Goal: Obtain resource: Download file/media

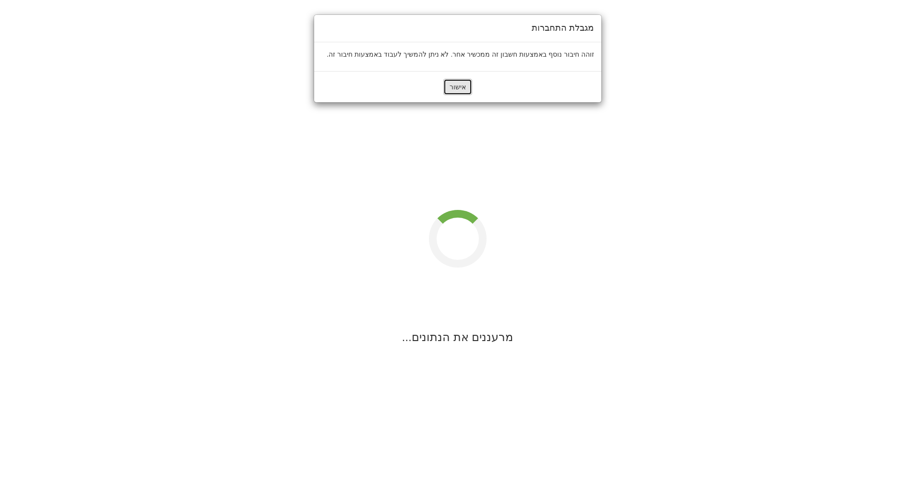
click at [464, 86] on button "אישור" at bounding box center [457, 87] width 29 height 16
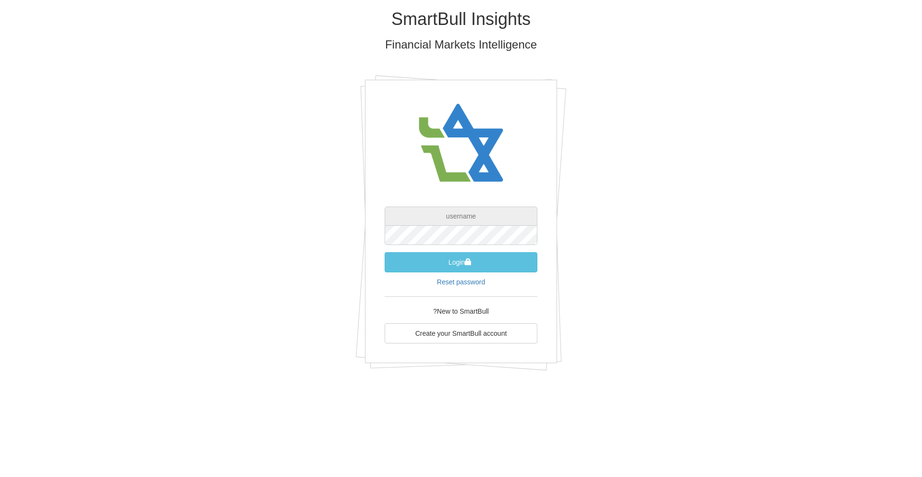
type input "[EMAIL_ADDRESS][DOMAIN_NAME]"
click at [475, 262] on button "Login" at bounding box center [461, 262] width 153 height 20
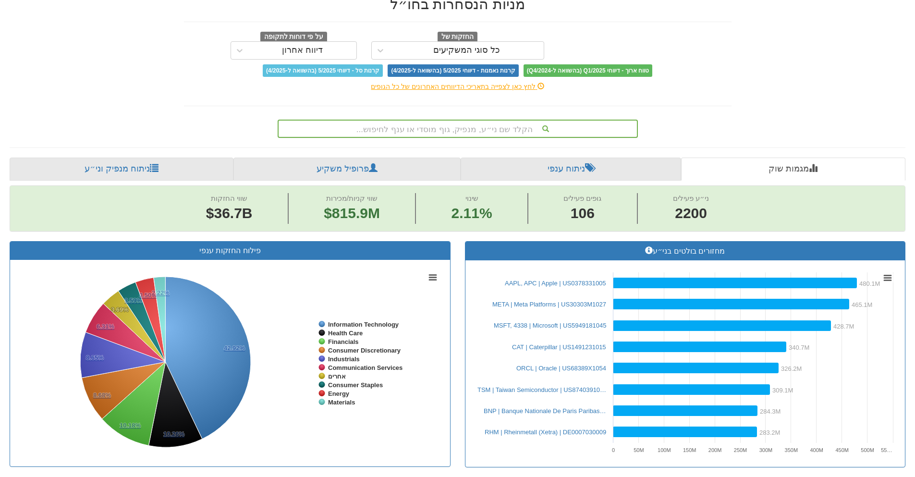
scroll to position [0, 8345]
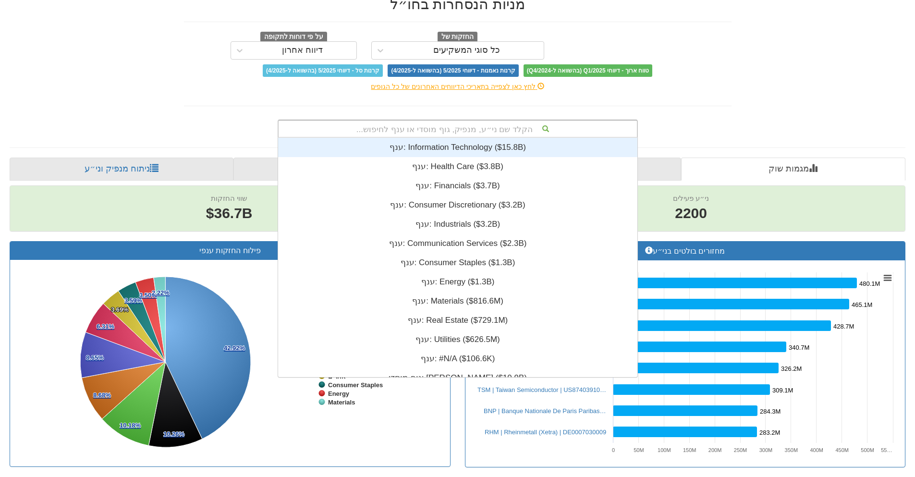
click at [478, 126] on div "הקלד שם ני״ע, מנפיק, גוף מוסדי או ענף לחיפוש..." at bounding box center [458, 129] width 358 height 16
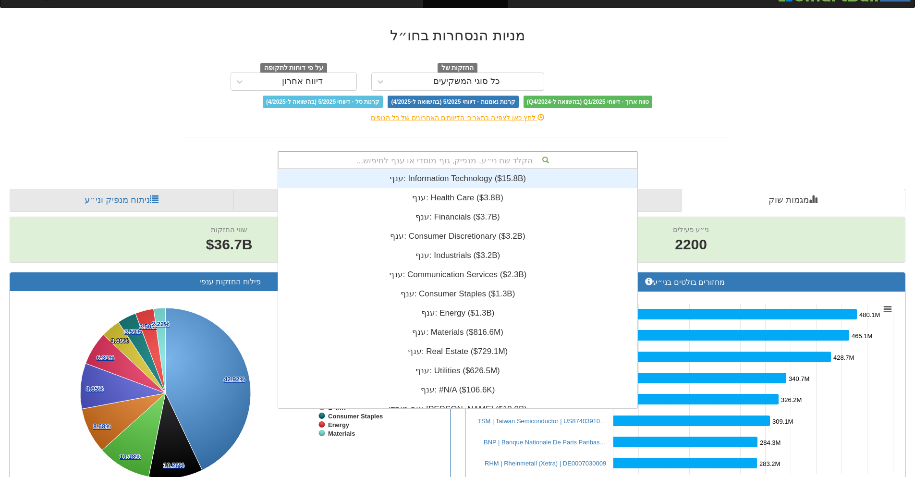
scroll to position [0, 0]
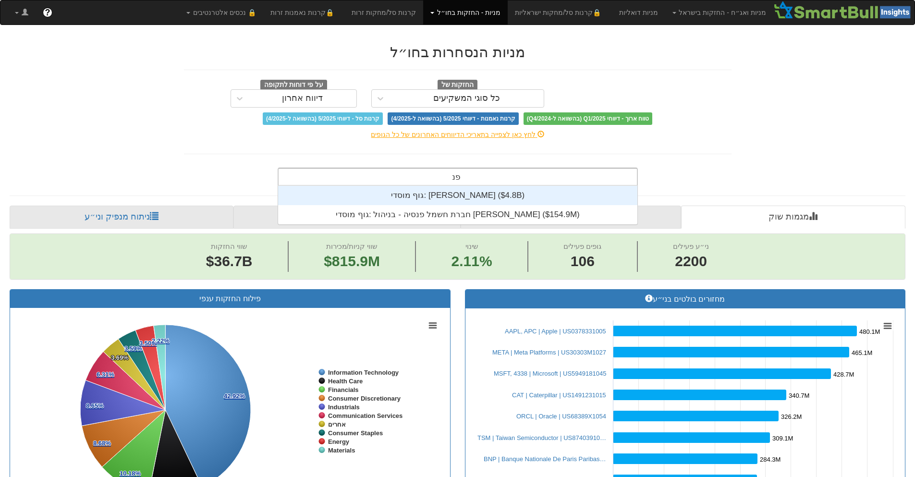
type input "פני"
click at [458, 197] on div "גוף מוסדי: ‎[PERSON_NAME] ‎($4.8B)‏" at bounding box center [457, 195] width 359 height 19
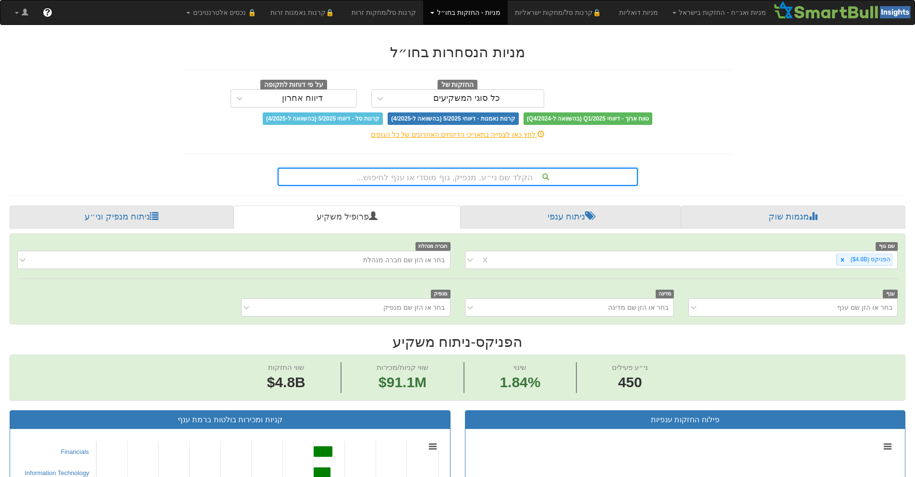
scroll to position [144, 0]
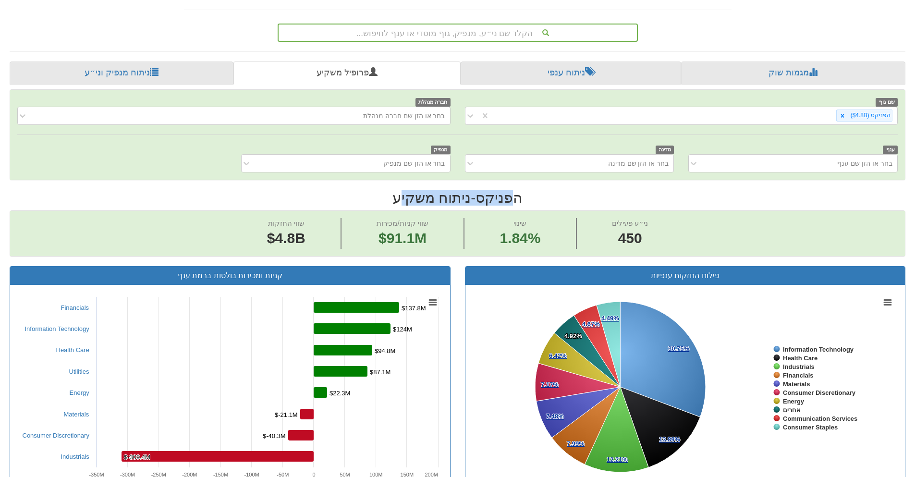
drag, startPoint x: 515, startPoint y: 197, endPoint x: 400, endPoint y: 197, distance: 115.3
click at [400, 197] on h2 "[PERSON_NAME] - ניתוח משקיע" at bounding box center [458, 198] width 896 height 16
click at [395, 196] on h2 "[PERSON_NAME] - ניתוח משקיע" at bounding box center [458, 198] width 896 height 16
click at [387, 196] on h2 "[PERSON_NAME] - ניתוח משקיע" at bounding box center [458, 198] width 896 height 16
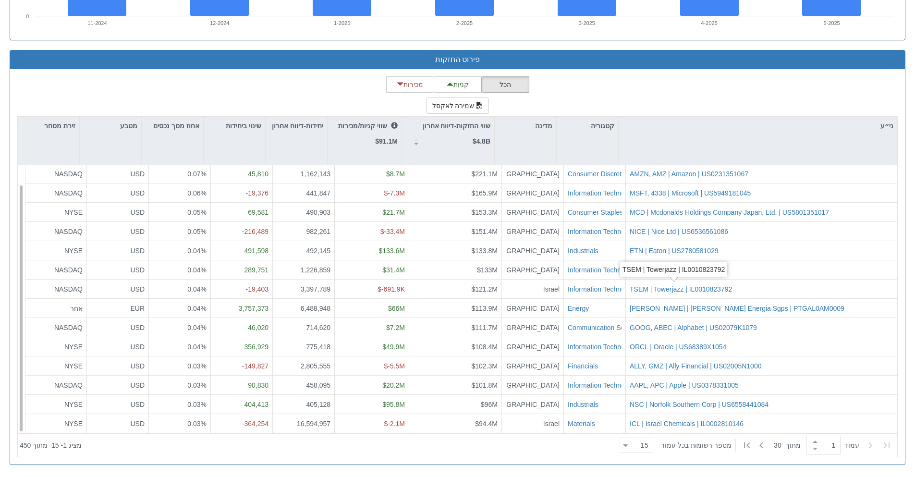
scroll to position [0, 0]
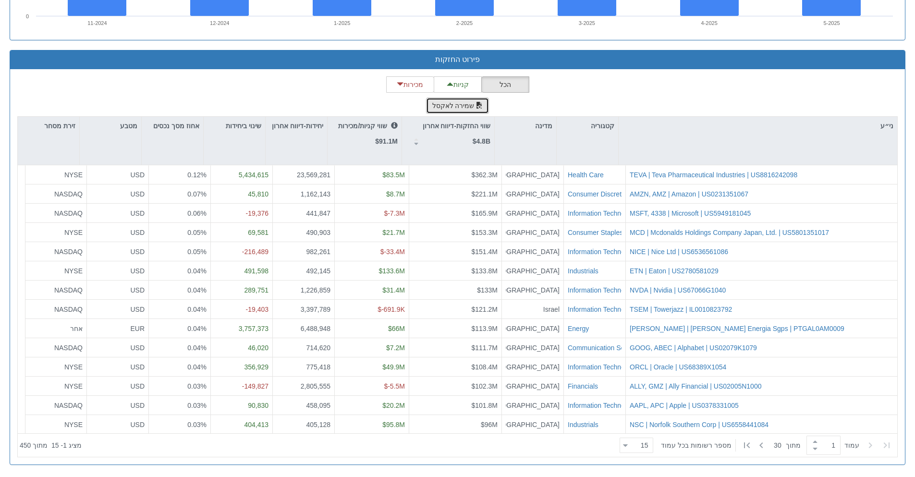
click at [459, 105] on button "שמירה לאקסל" at bounding box center [457, 106] width 63 height 16
